Goal: Transaction & Acquisition: Book appointment/travel/reservation

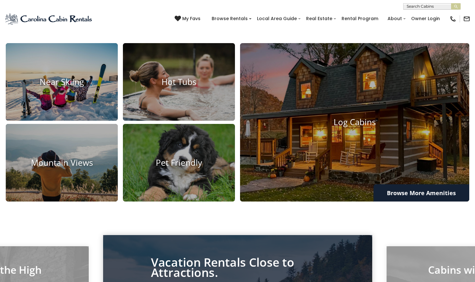
scroll to position [460, 0]
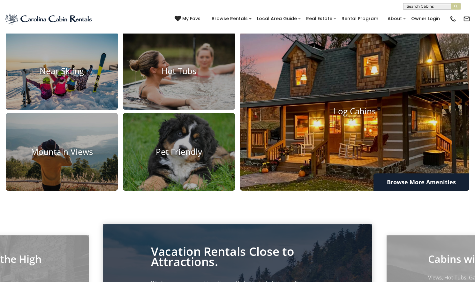
click at [381, 167] on img at bounding box center [355, 111] width 252 height 174
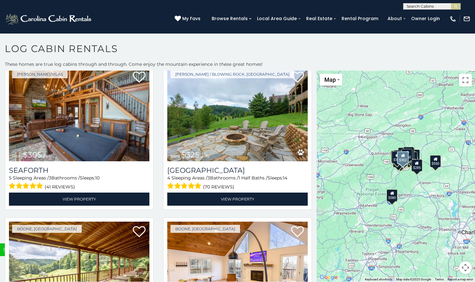
scroll to position [2105, 0]
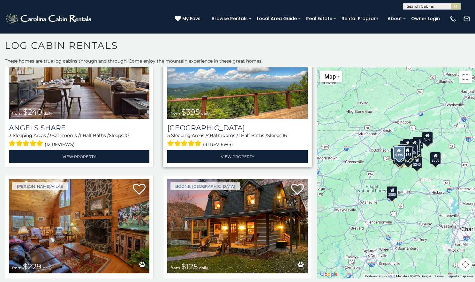
scroll to position [4905, 0]
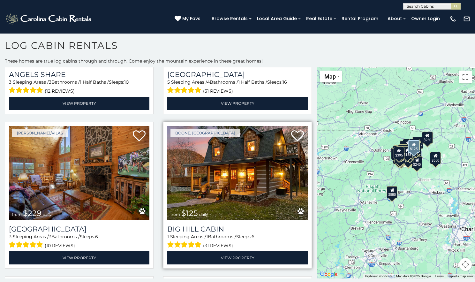
click at [230, 133] on img at bounding box center [237, 173] width 140 height 94
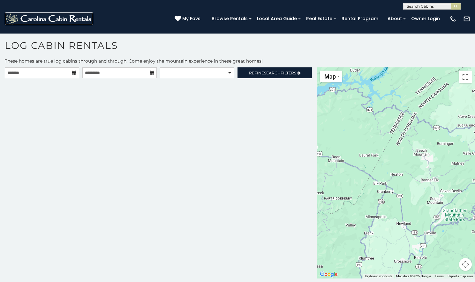
click at [50, 18] on img at bounding box center [49, 18] width 88 height 13
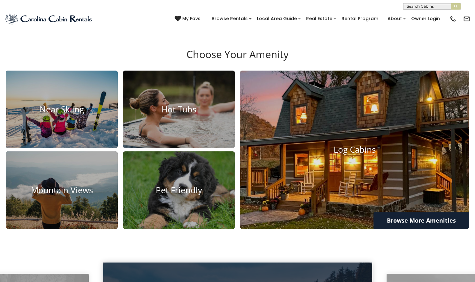
scroll to position [230, 0]
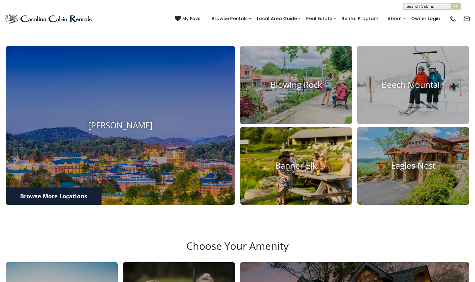
click at [288, 176] on img at bounding box center [295, 165] width 123 height 85
